Goal: Check status: Check status

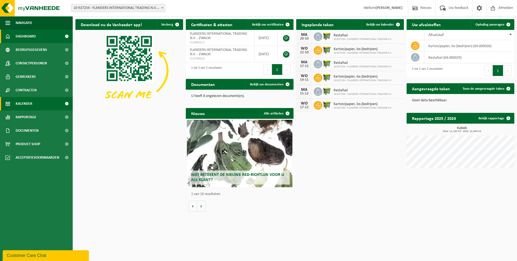
click at [24, 103] on span "Kalender" at bounding box center [24, 103] width 17 height 13
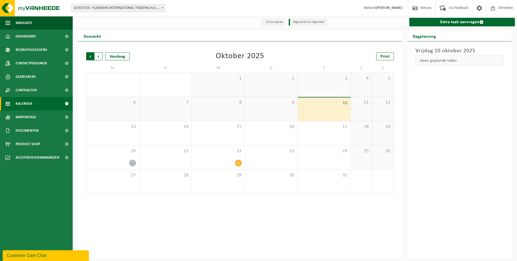
click at [97, 55] on span "Volgende" at bounding box center [98, 56] width 8 height 8
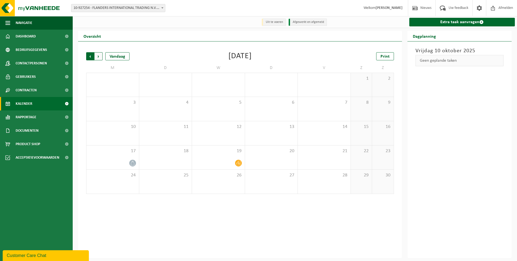
click at [99, 56] on span "Volgende" at bounding box center [98, 56] width 8 height 8
click at [90, 56] on span "Vorige" at bounding box center [90, 56] width 8 height 8
click at [386, 56] on span "Print" at bounding box center [384, 56] width 9 height 4
click at [101, 57] on span "Volgende" at bounding box center [98, 56] width 8 height 8
click at [387, 55] on span "Print" at bounding box center [384, 56] width 9 height 4
